Goal: Information Seeking & Learning: Learn about a topic

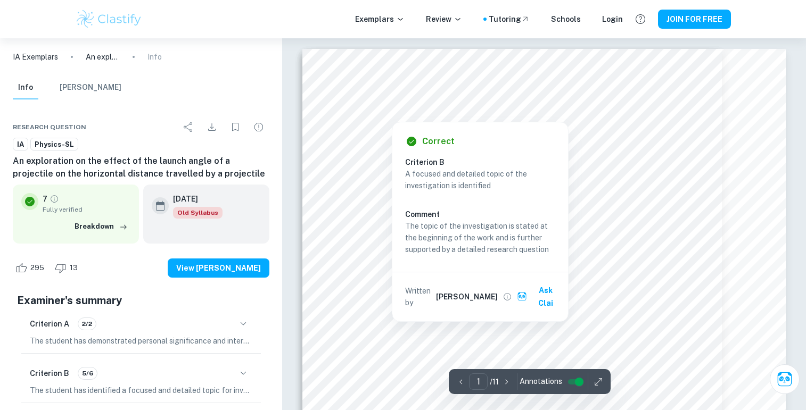
click at [410, 113] on div at bounding box center [392, 114] width 78 height 10
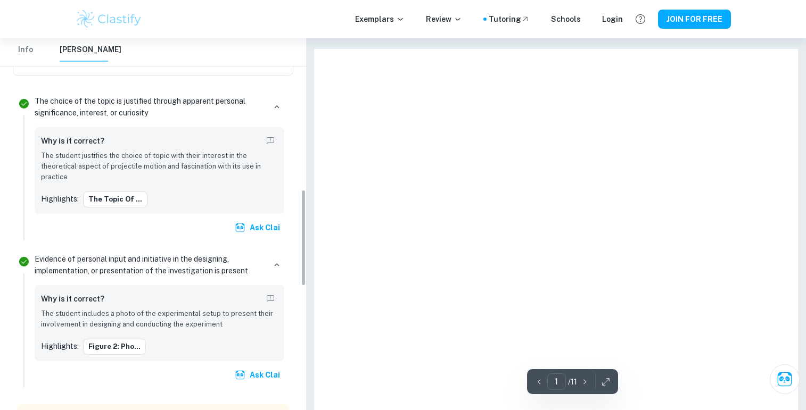
scroll to position [579, 0]
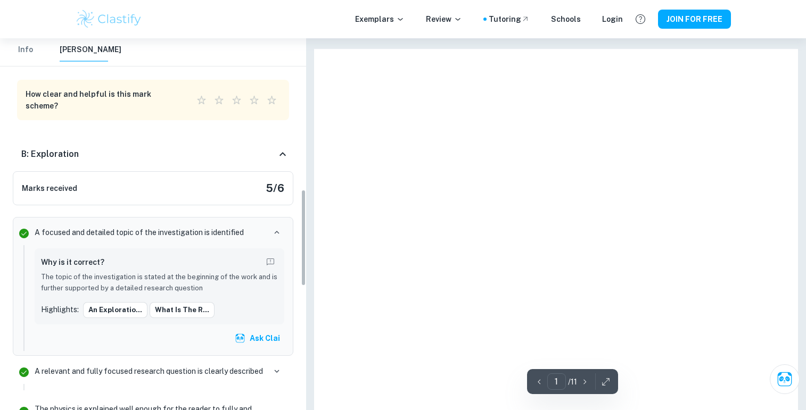
click at [336, 127] on div at bounding box center [555, 390] width 483 height 683
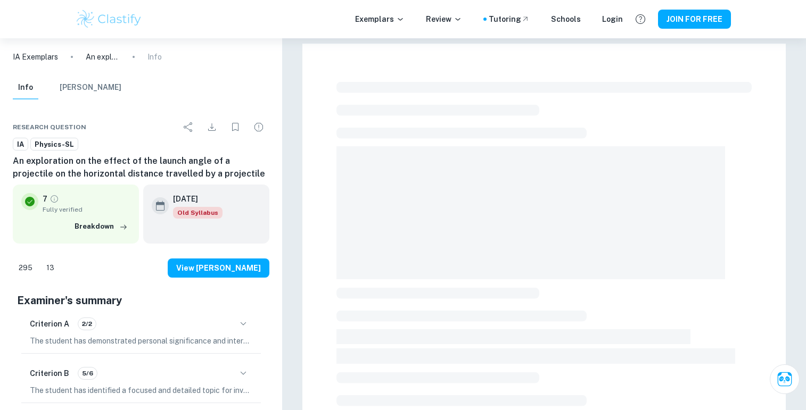
checkbox input "true"
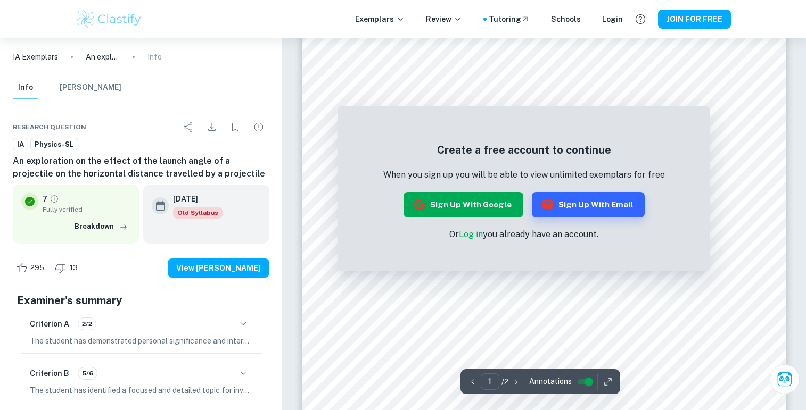
scroll to position [128, 0]
click at [477, 209] on button "Sign up with Google" at bounding box center [464, 205] width 120 height 26
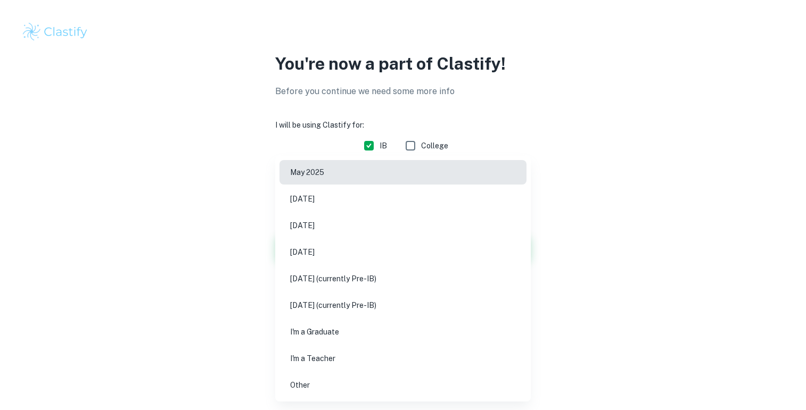
click at [450, 179] on body "We value your privacy We use cookies to enhance your browsing experience, serve…" at bounding box center [403, 205] width 806 height 410
click at [373, 272] on li "May 2027 (currently Pre-IB)" at bounding box center [403, 279] width 247 height 24
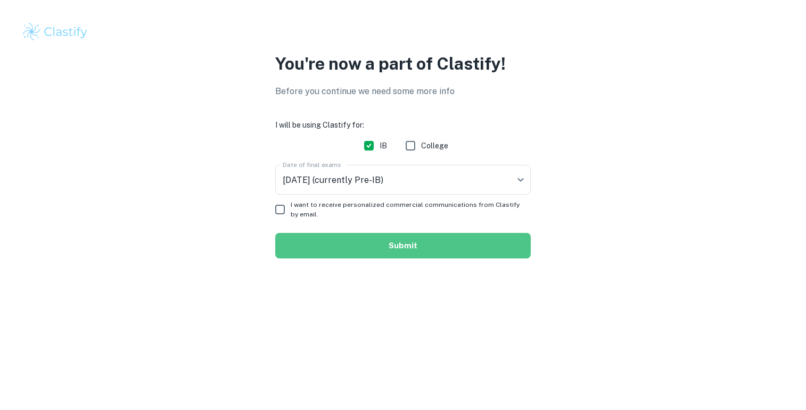
click at [383, 241] on button "Submit" at bounding box center [403, 246] width 256 height 26
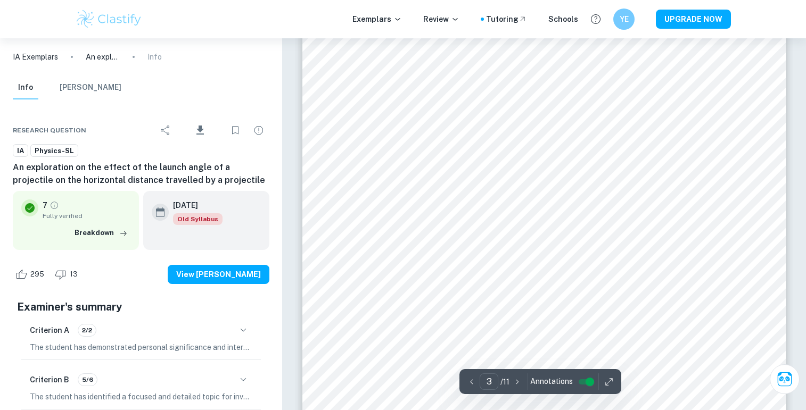
scroll to position [1805, 0]
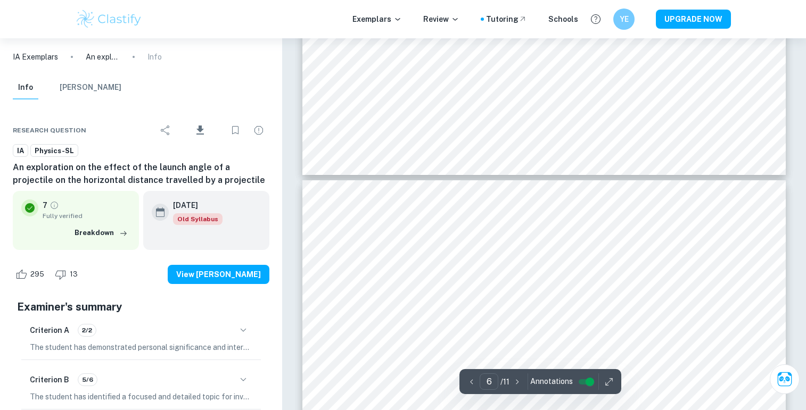
type input "7"
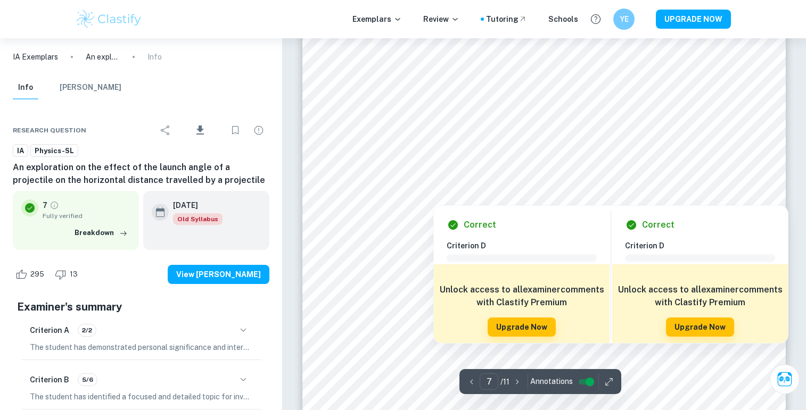
scroll to position [4446, 0]
